Goal: Transaction & Acquisition: Purchase product/service

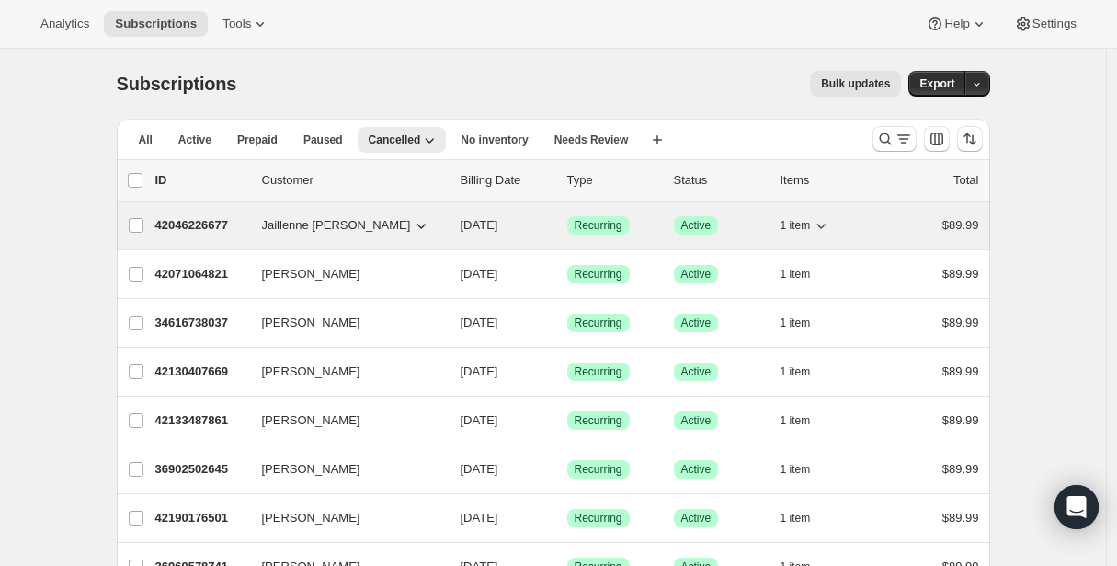
click at [205, 228] on p "42046226677" at bounding box center [201, 225] width 92 height 18
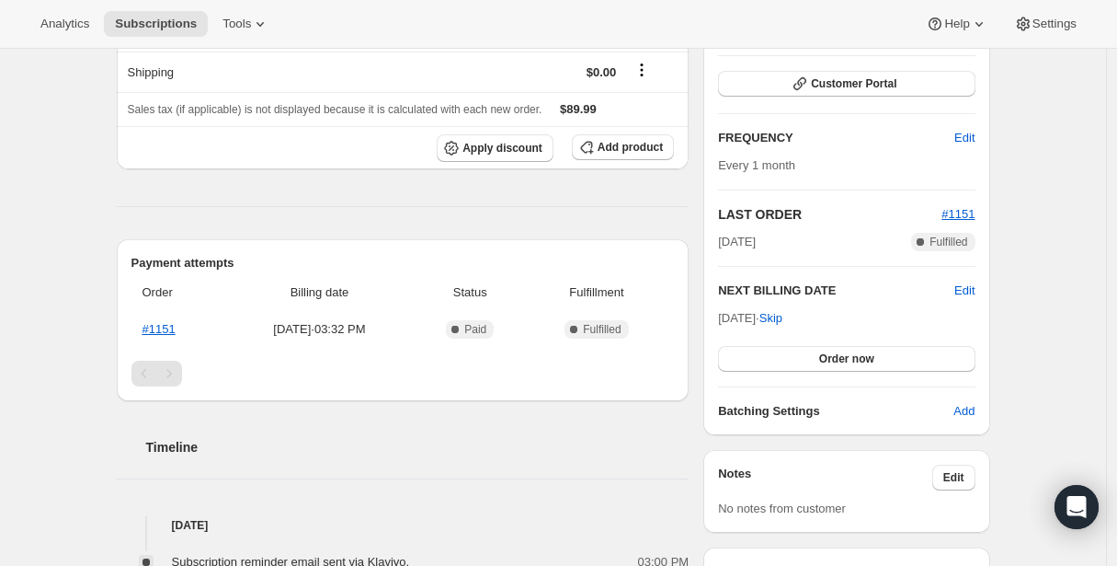
scroll to position [262, 0]
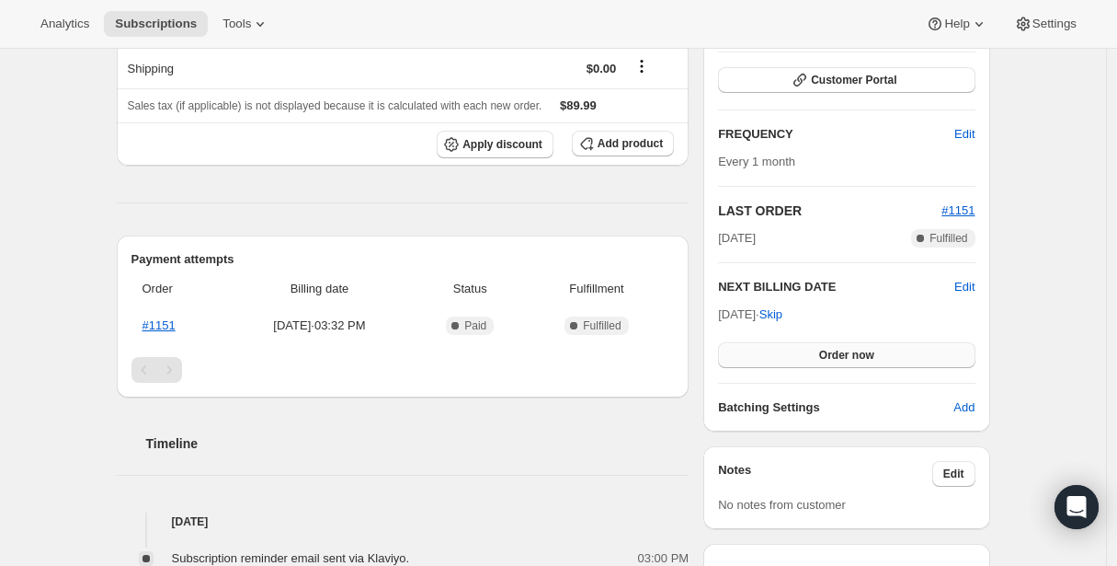
click at [886, 350] on button "Order now" at bounding box center [846, 355] width 257 height 26
click at [886, 350] on span "Click to confirm" at bounding box center [847, 355] width 84 height 15
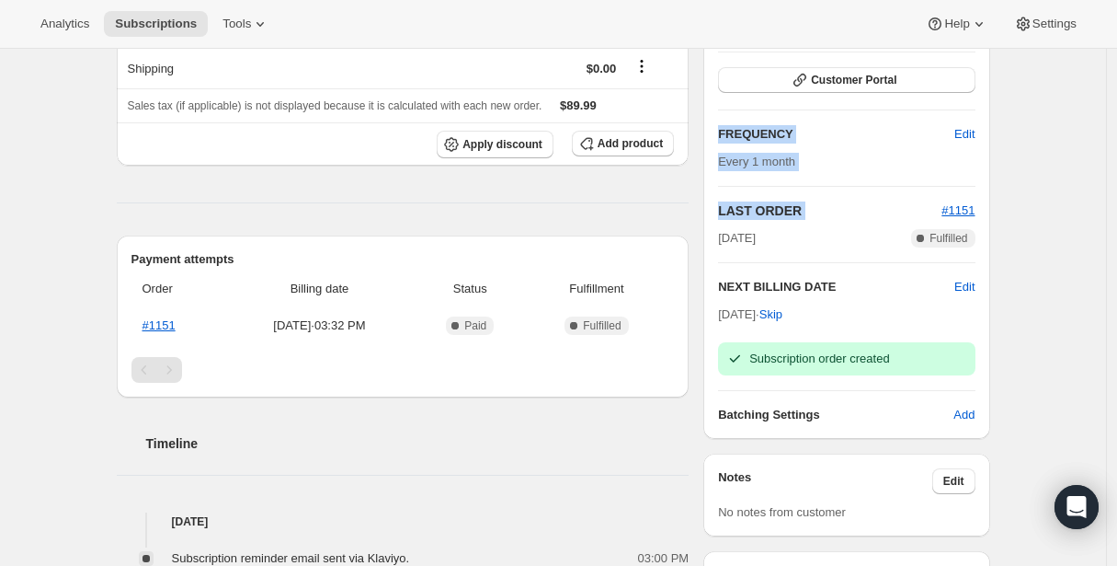
drag, startPoint x: 1116, startPoint y: 215, endPoint x: 1127, endPoint y: 84, distance: 132.0
click at [1116, 84] on html "Analytics Subscriptions Tools Help Settings Skip to content Subscription #42046…" at bounding box center [558, 21] width 1117 height 566
